Goal: Find specific page/section: Find specific page/section

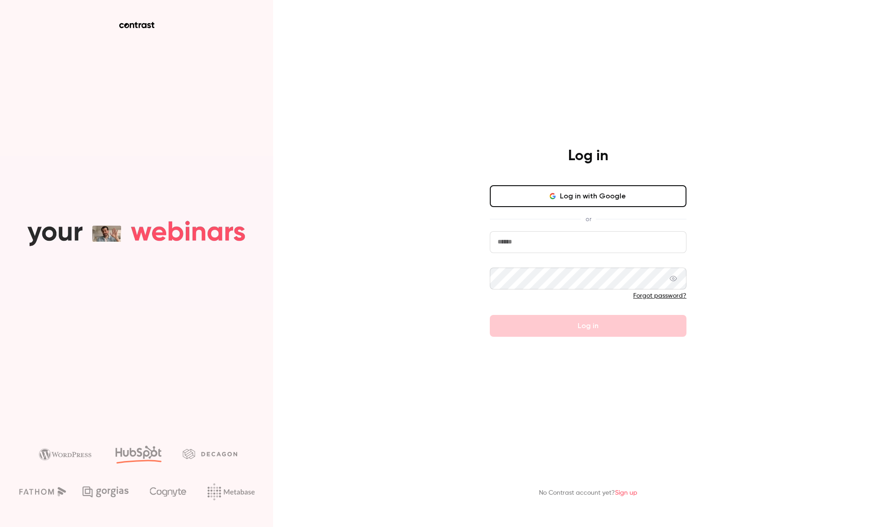
click at [525, 197] on button "Log in with Google" at bounding box center [588, 196] width 197 height 22
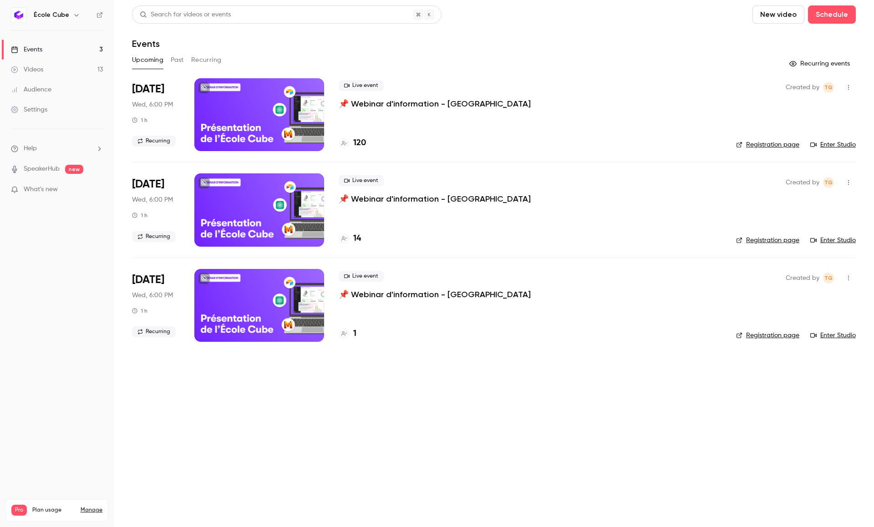
click at [774, 148] on link "Registration page" at bounding box center [767, 144] width 63 height 9
click at [55, 111] on link "Settings" at bounding box center [57, 110] width 114 height 20
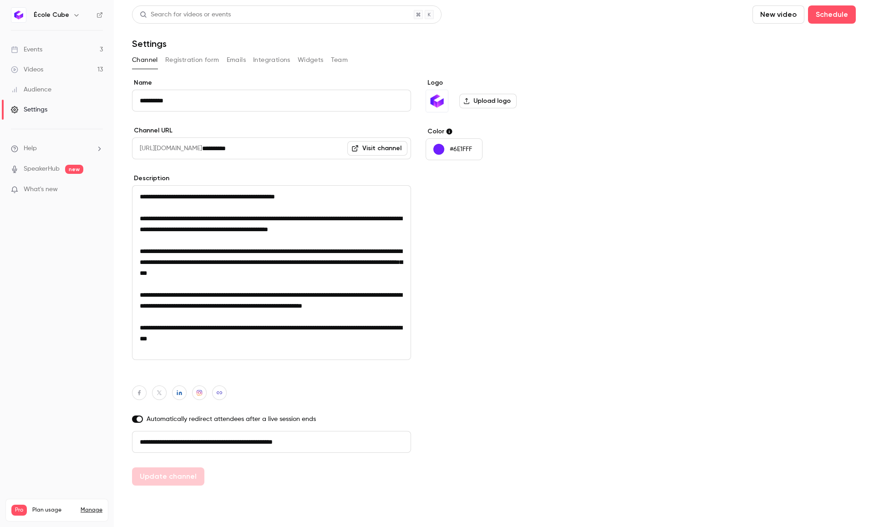
click at [205, 63] on button "Registration form" at bounding box center [192, 60] width 54 height 15
